Goal: Information Seeking & Learning: Compare options

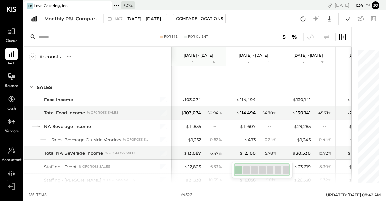
scroll to position [1531, 0]
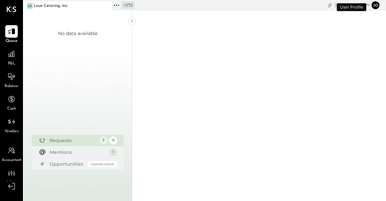
click at [106, 7] on icon at bounding box center [106, 6] width 8 height 8
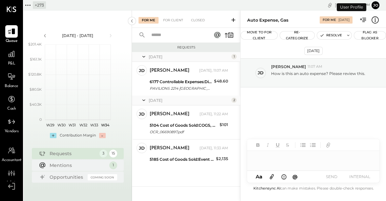
click at [32, 3] on icon at bounding box center [28, 5] width 9 height 9
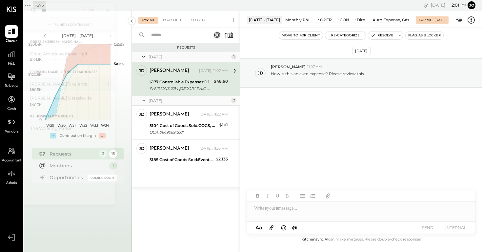
type input "***"
click at [66, 96] on div "[PERSON_NAME]'s Atlanta" at bounding box center [70, 92] width 92 height 14
click at [49, 93] on div "[PERSON_NAME]'s Atlanta" at bounding box center [65, 92] width 71 height 6
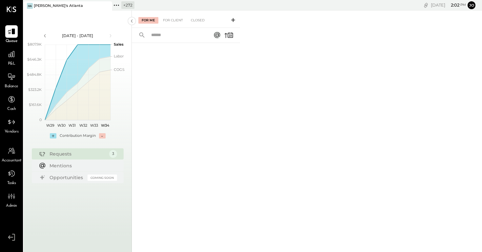
click at [173, 24] on div "For Me For Client Closed" at bounding box center [186, 18] width 108 height 17
click at [167, 18] on div "For Client" at bounding box center [173, 20] width 27 height 7
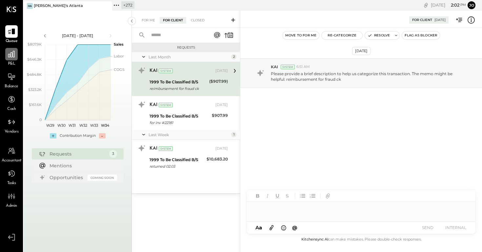
click at [10, 54] on icon at bounding box center [11, 54] width 7 height 7
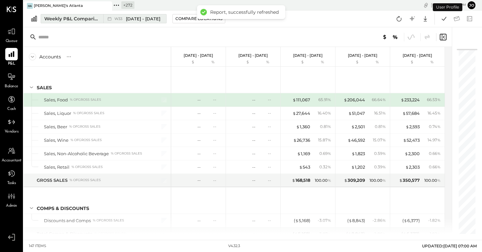
click at [96, 16] on div "Weekly P&L Comparison" at bounding box center [71, 18] width 55 height 7
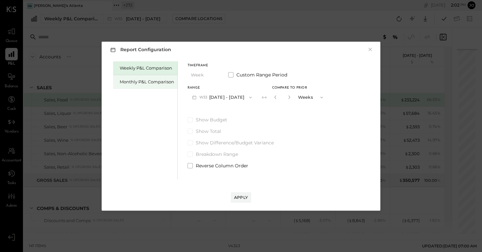
click at [141, 85] on div "Monthly P&L Comparison" at bounding box center [145, 82] width 64 height 14
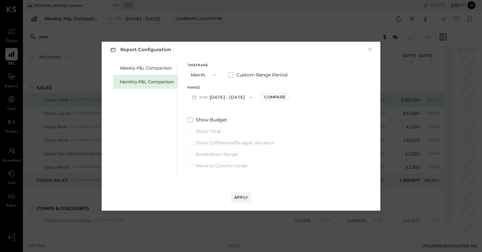
click at [234, 92] on button "M08 Aug 1 - 31, 2025" at bounding box center [222, 97] width 69 height 12
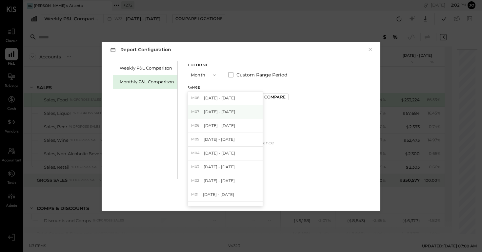
click at [237, 113] on div "M07 Jul 1 - 31, 2025" at bounding box center [225, 112] width 75 height 14
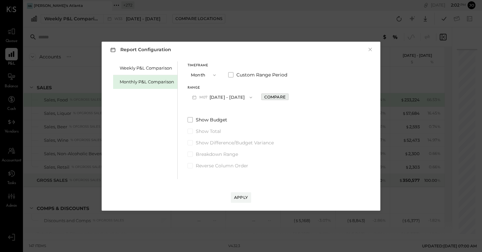
click at [282, 95] on button "Compare" at bounding box center [274, 96] width 27 height 7
click at [295, 98] on button "Months" at bounding box center [311, 97] width 33 height 12
click at [288, 98] on icon "button" at bounding box center [290, 97] width 4 height 4
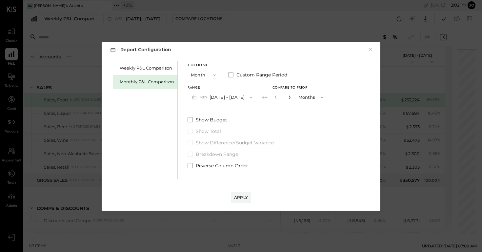
click at [288, 98] on icon "button" at bounding box center [290, 97] width 4 height 4
type input "*"
click at [246, 199] on div "Apply" at bounding box center [241, 197] width 14 height 6
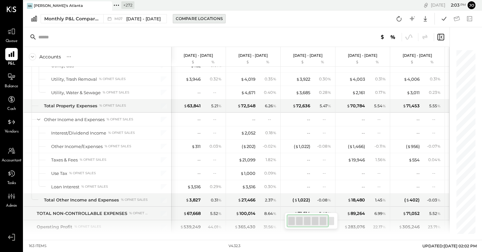
scroll to position [1639, 0]
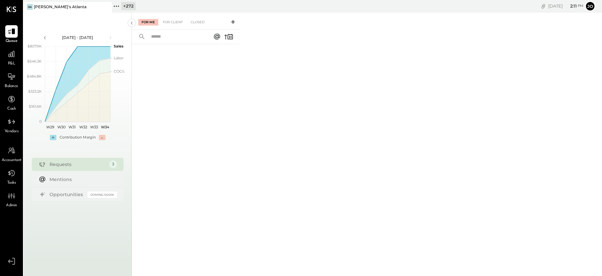
click at [117, 3] on icon at bounding box center [116, 6] width 9 height 9
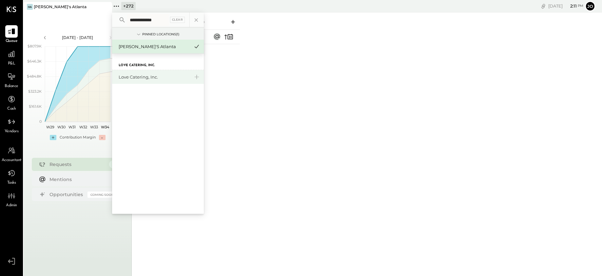
type input "**********"
click at [134, 74] on div "Love Catering, Inc." at bounding box center [154, 77] width 71 height 6
